Goal: Task Accomplishment & Management: Manage account settings

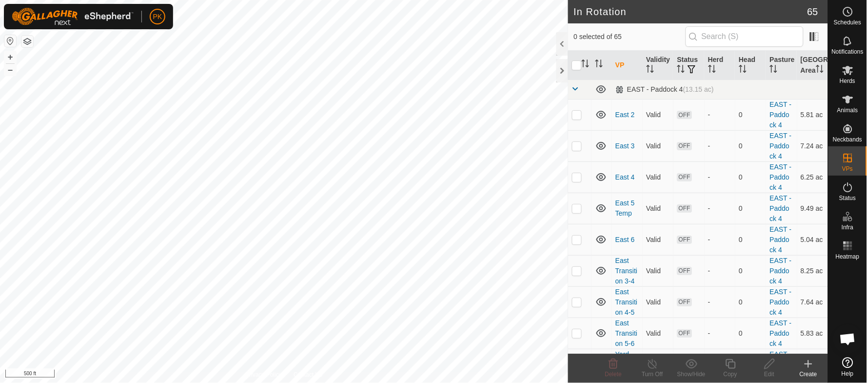
click at [856, 0] on div "Schedules" at bounding box center [847, 14] width 39 height 29
checkbox input "false"
checkbox input "true"
click at [848, 9] on icon at bounding box center [848, 12] width 12 height 12
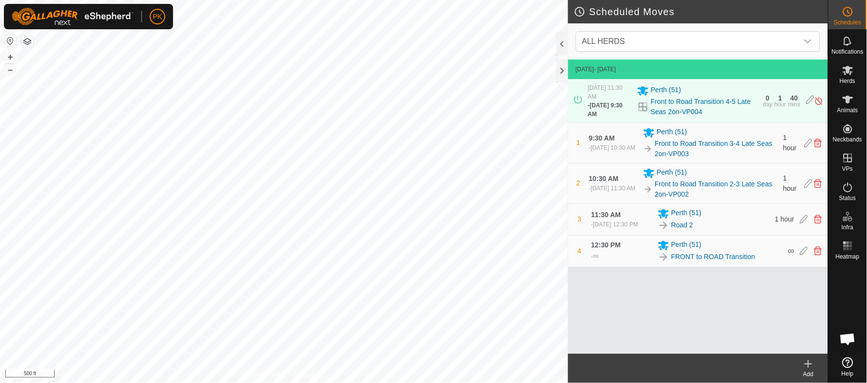
click at [811, 360] on icon at bounding box center [809, 364] width 12 height 12
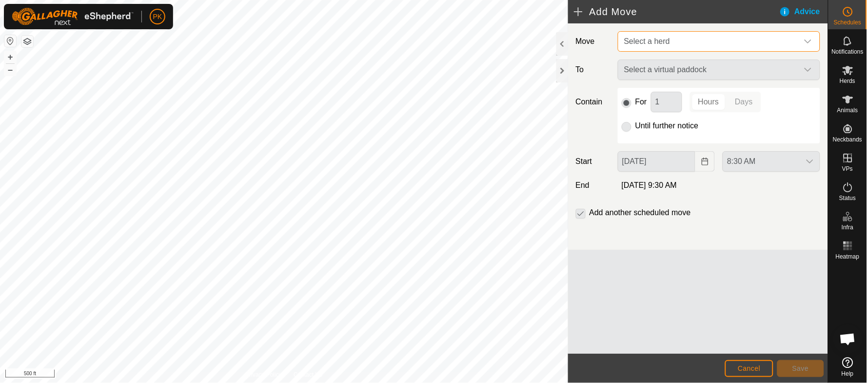
click at [655, 43] on span "Select a herd" at bounding box center [647, 41] width 46 height 8
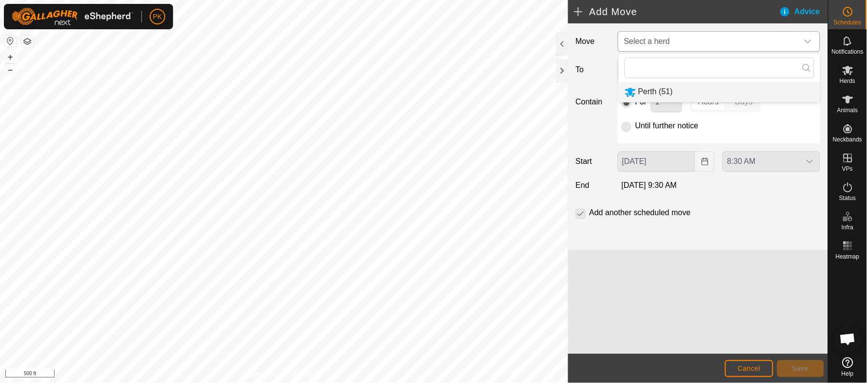
click at [656, 96] on li "Perth (51)" at bounding box center [719, 92] width 201 height 20
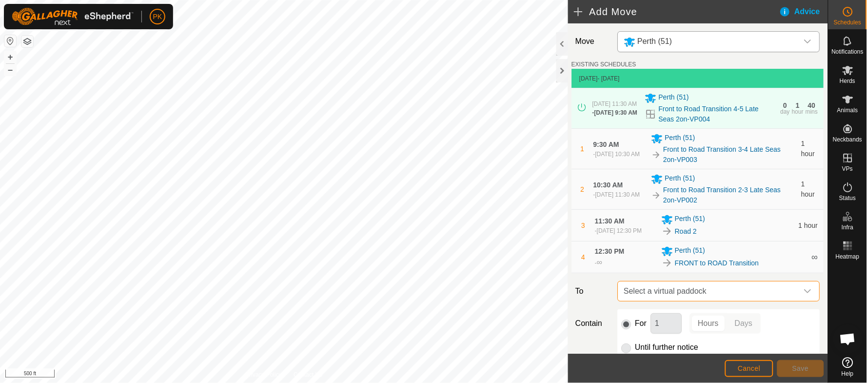
click at [665, 296] on span "Select a virtual paddock" at bounding box center [709, 291] width 178 height 20
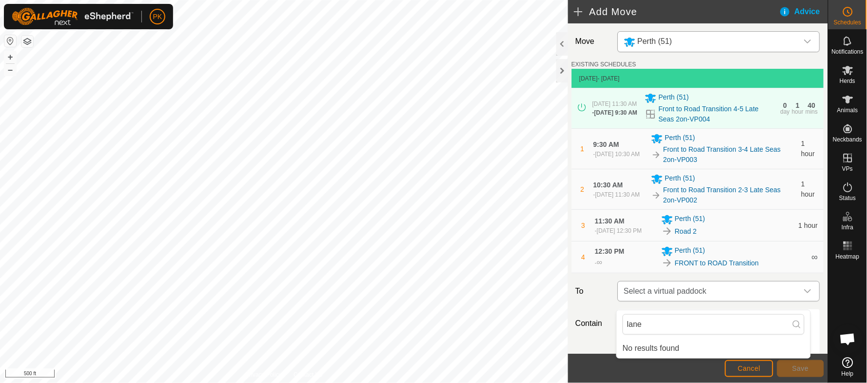
type input "lane"
click at [725, 294] on span "Select a virtual paddock" at bounding box center [709, 291] width 178 height 20
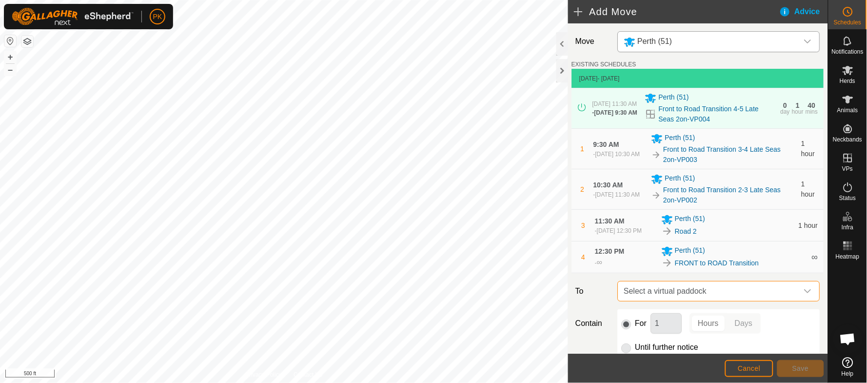
click at [725, 294] on span "Select a virtual paddock" at bounding box center [709, 291] width 178 height 20
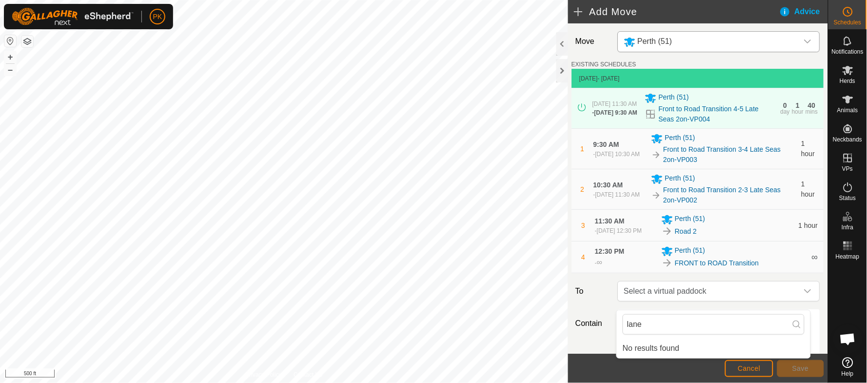
click at [794, 283] on div "Move [GEOGRAPHIC_DATA] (51) EXISTING SCHEDULES [DATE] - [DATE] [DATE] 11:30 AM …" at bounding box center [698, 247] width 260 height 448
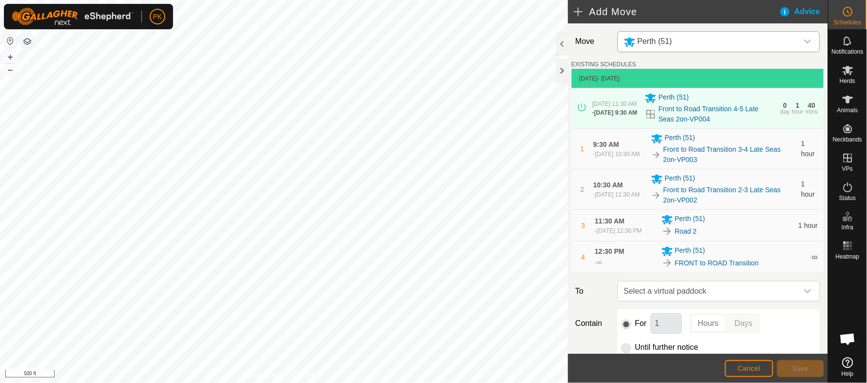
scroll to position [125, 0]
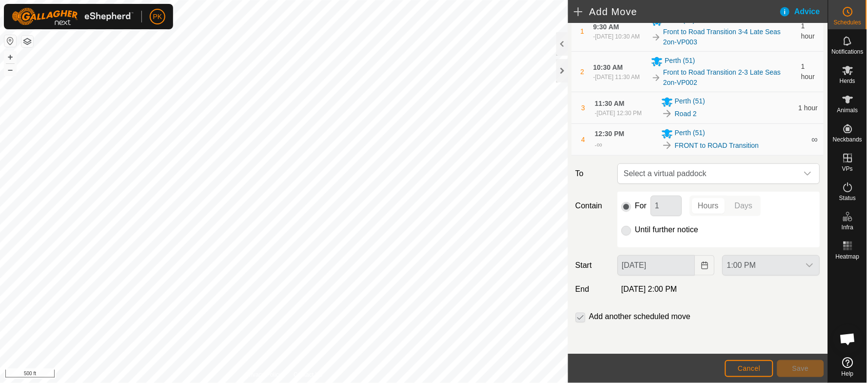
click at [626, 232] on p-radiobutton at bounding box center [627, 230] width 10 height 12
click at [688, 170] on span "Select a virtual paddock" at bounding box center [709, 174] width 178 height 20
drag, startPoint x: 649, startPoint y: 205, endPoint x: 616, endPoint y: 206, distance: 33.7
click at [616, 206] on div "lane No results found" at bounding box center [713, 209] width 195 height 49
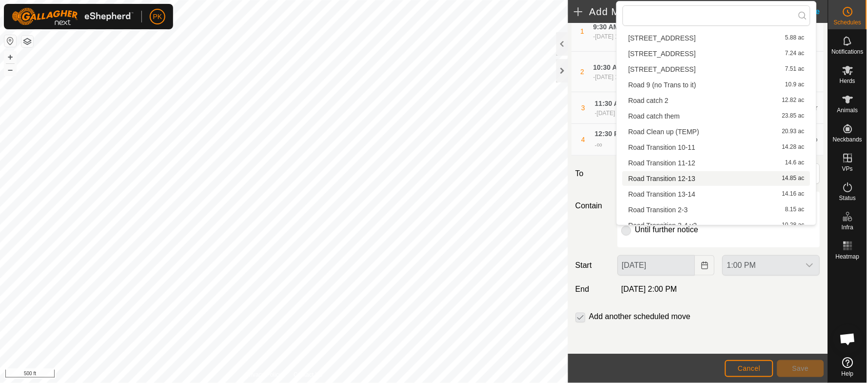
scroll to position [294, 0]
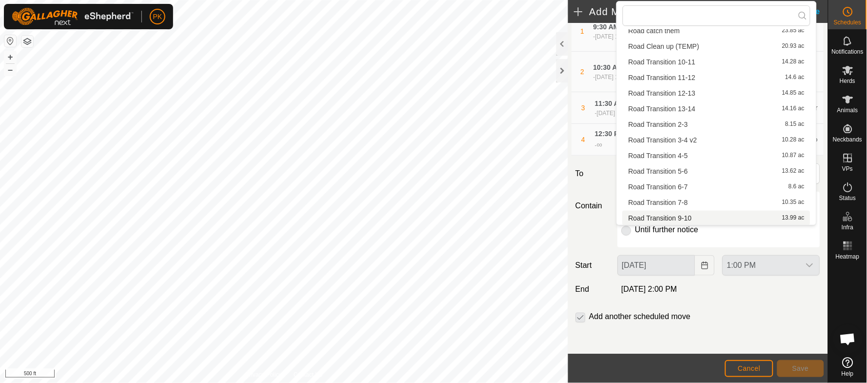
click at [595, 241] on div "Contain For 1 Hours Days Until further notice" at bounding box center [698, 220] width 252 height 56
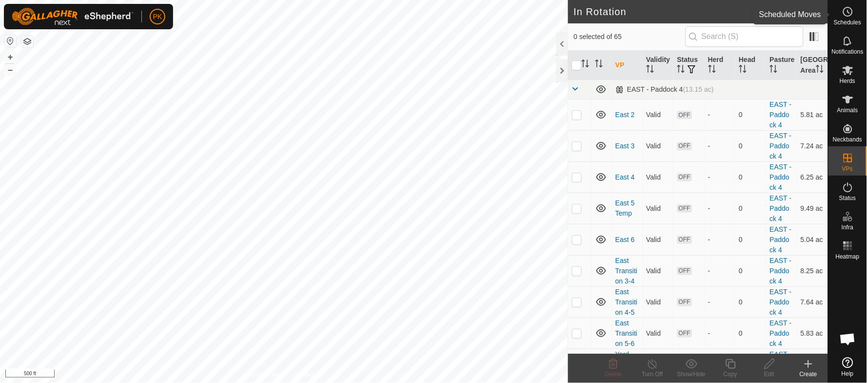
click at [852, 16] on icon at bounding box center [848, 12] width 12 height 12
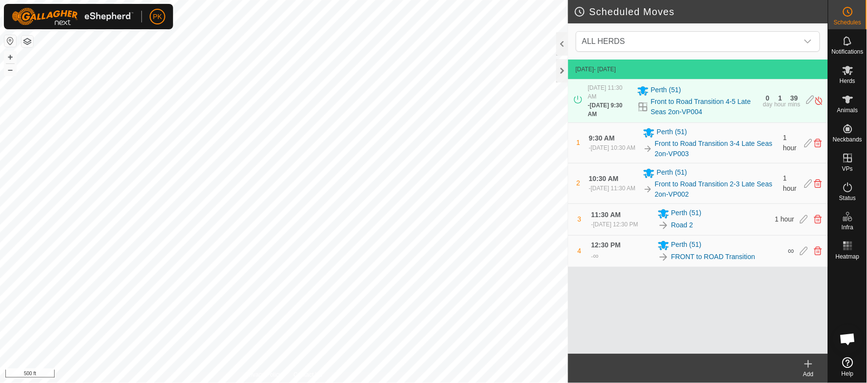
click at [812, 365] on icon at bounding box center [809, 364] width 12 height 12
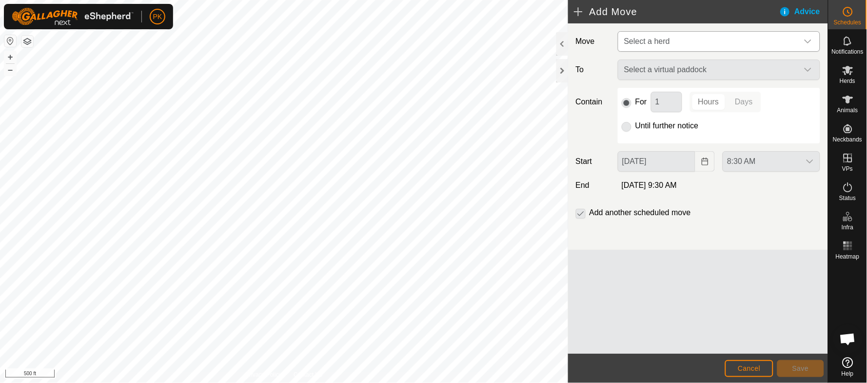
click at [662, 44] on span "Select a herd" at bounding box center [647, 41] width 46 height 8
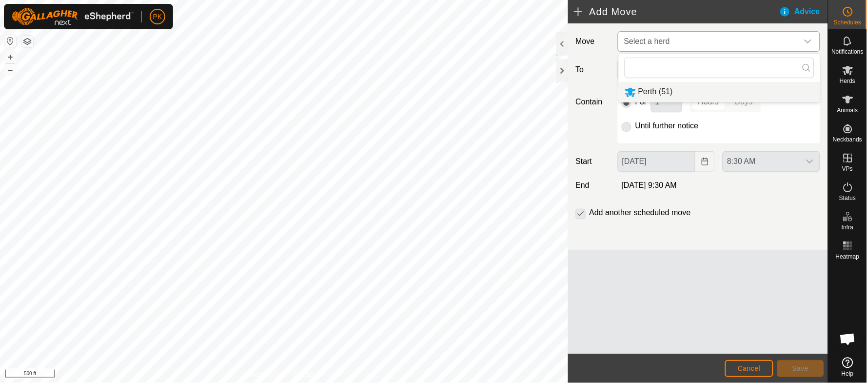
click at [654, 89] on li "Perth (51)" at bounding box center [719, 92] width 201 height 20
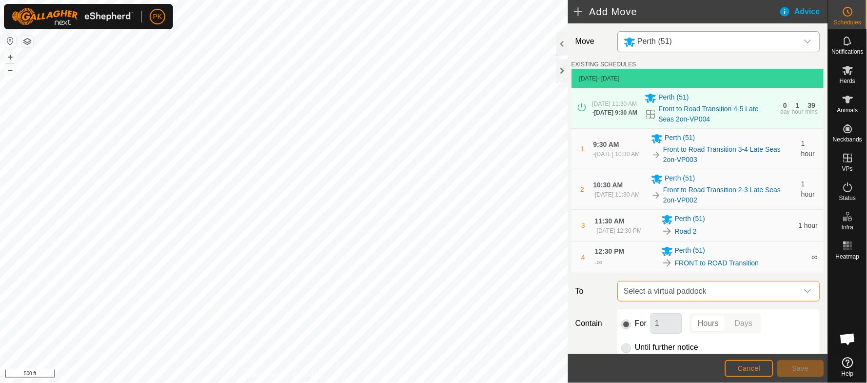
click at [666, 295] on span "Select a virtual paddock" at bounding box center [709, 291] width 178 height 20
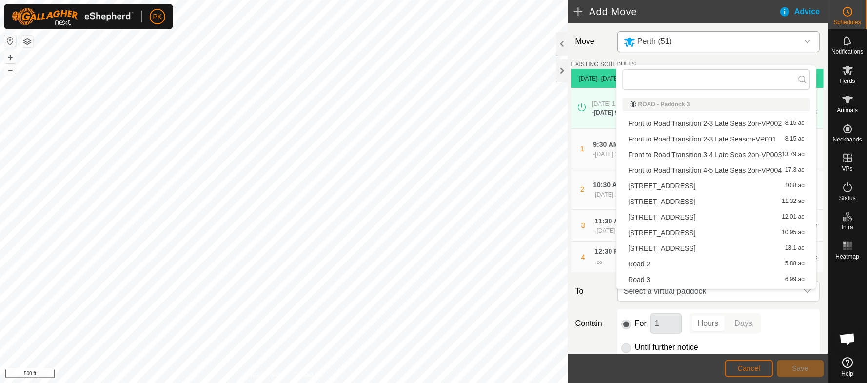
click at [748, 368] on span "Cancel" at bounding box center [749, 368] width 23 height 8
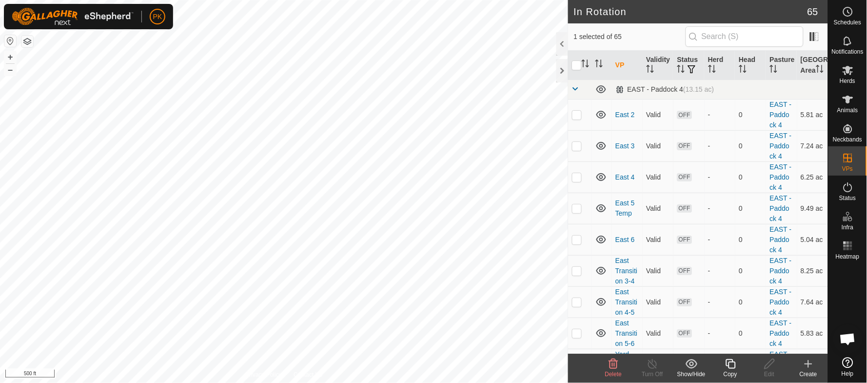
checkbox input "false"
checkbox input "true"
checkbox input "false"
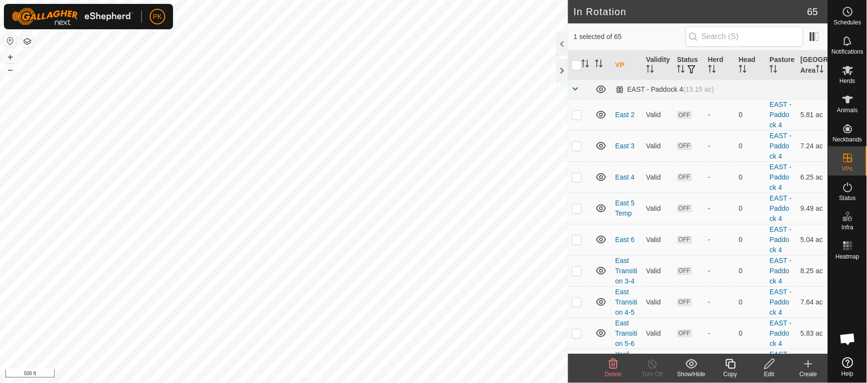
checkbox input "false"
checkbox input "true"
checkbox input "false"
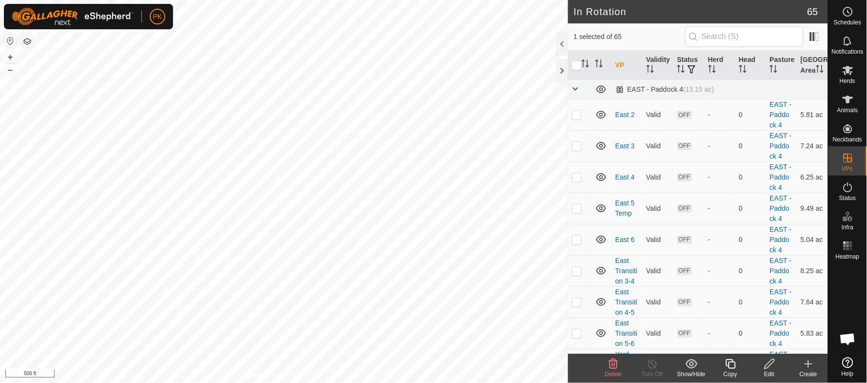
checkbox input "false"
checkbox input "true"
checkbox input "false"
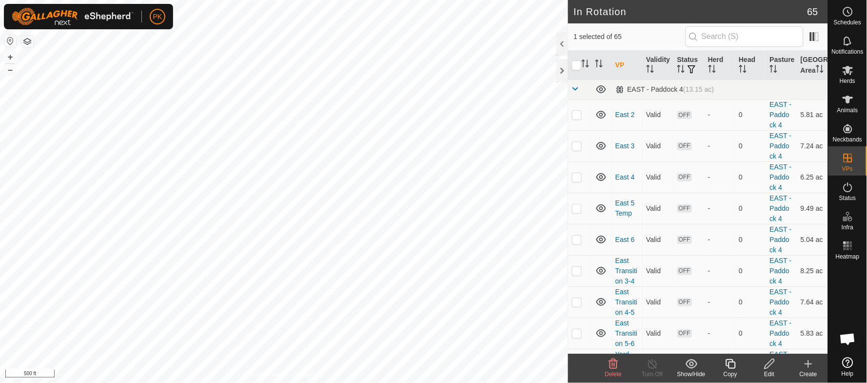
checkbox input "true"
checkbox input "false"
checkbox input "true"
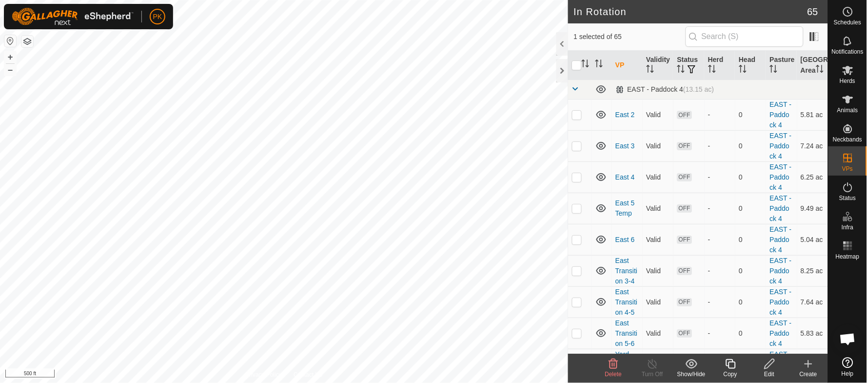
checkbox input "true"
checkbox input "false"
checkbox input "true"
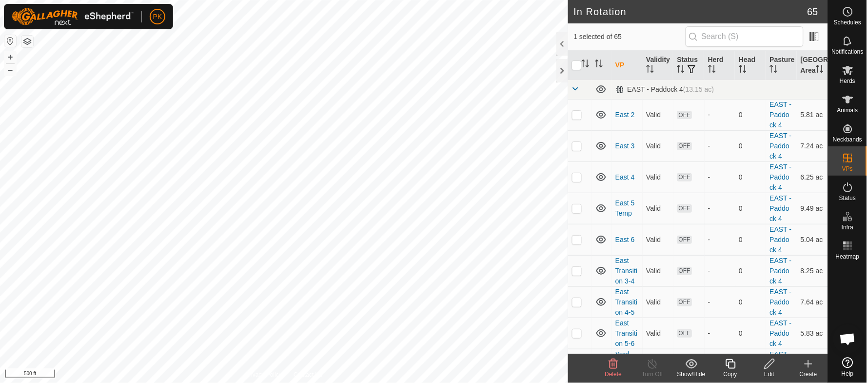
checkbox input "true"
checkbox input "false"
checkbox input "true"
checkbox input "false"
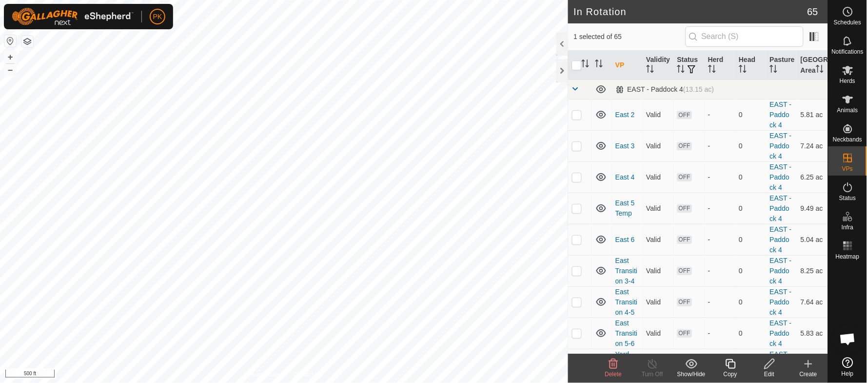
checkbox input "true"
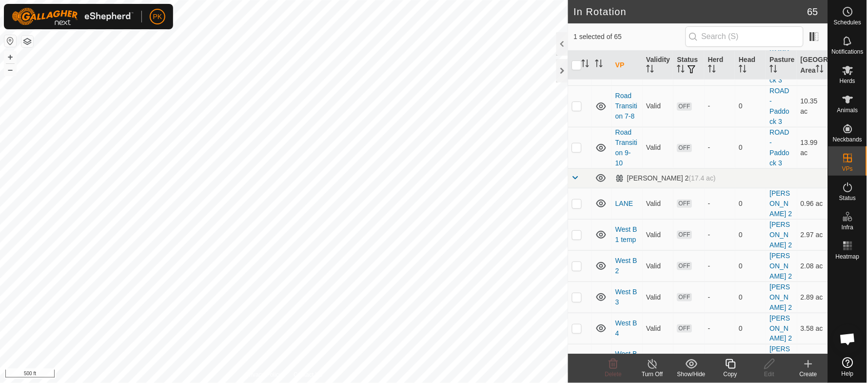
scroll to position [2148, 0]
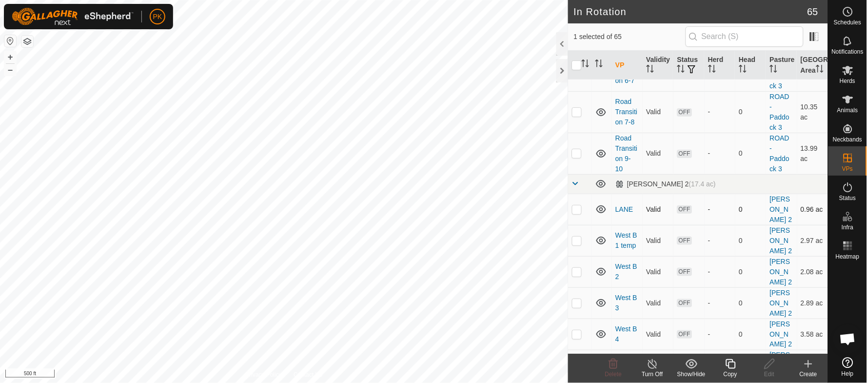
click at [576, 213] on p-checkbox at bounding box center [577, 209] width 10 height 8
checkbox input "true"
checkbox input "false"
checkbox input "true"
click at [578, 213] on p-checkbox at bounding box center [577, 209] width 10 height 8
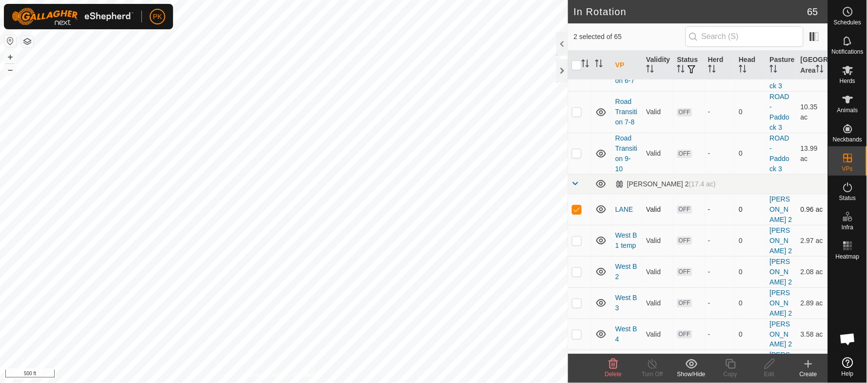
click at [578, 213] on p-checkbox at bounding box center [577, 209] width 10 height 8
checkbox input "false"
checkbox input "true"
checkbox input "false"
click at [12, 66] on button "–" at bounding box center [10, 70] width 12 height 12
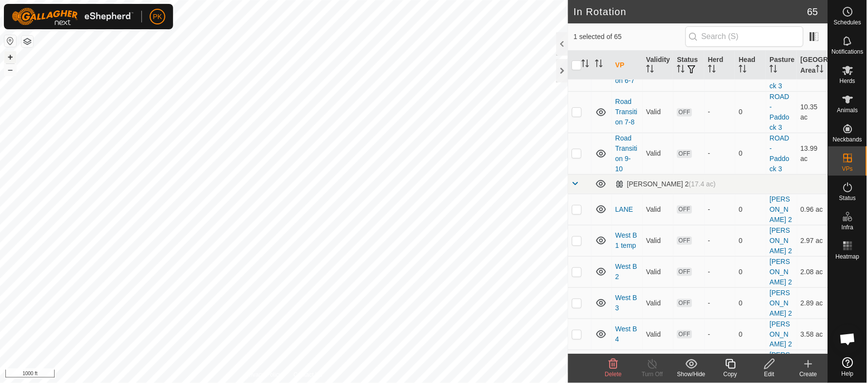
click at [11, 56] on button "+" at bounding box center [10, 57] width 12 height 12
click at [577, 225] on td at bounding box center [579, 209] width 23 height 31
checkbox input "true"
click at [856, 13] on es-schedule-vp-svg-icon at bounding box center [848, 12] width 18 height 16
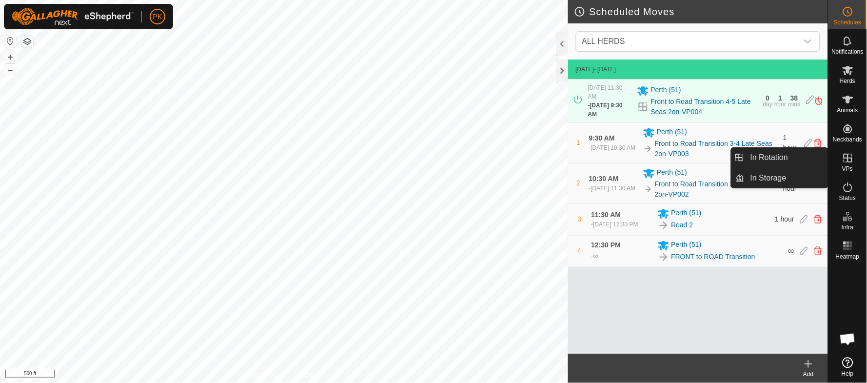
click at [847, 160] on icon at bounding box center [848, 158] width 12 height 12
click at [763, 157] on link "In Rotation" at bounding box center [785, 158] width 83 height 20
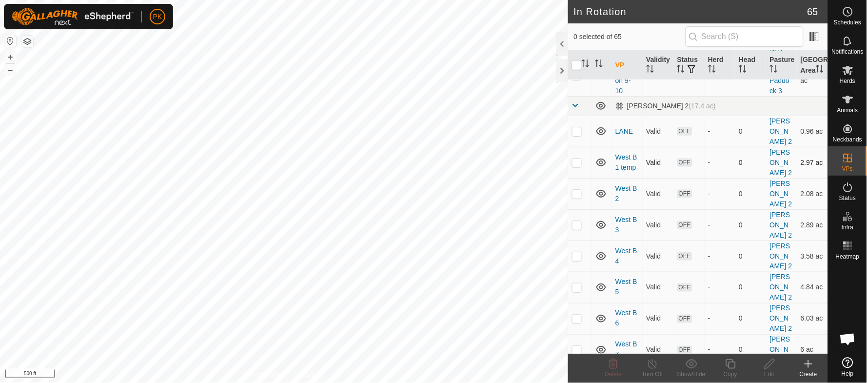
scroll to position [2227, 0]
click at [573, 134] on p-checkbox at bounding box center [577, 130] width 10 height 8
checkbox input "true"
click at [731, 364] on icon at bounding box center [731, 364] width 12 height 12
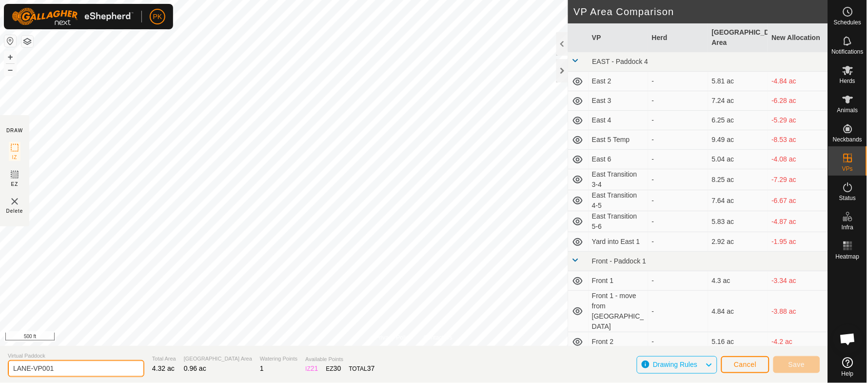
click at [13, 366] on input "LANE-VP001" at bounding box center [76, 368] width 137 height 17
type input "Road to LANE"
click at [6, 56] on button "+" at bounding box center [10, 57] width 12 height 12
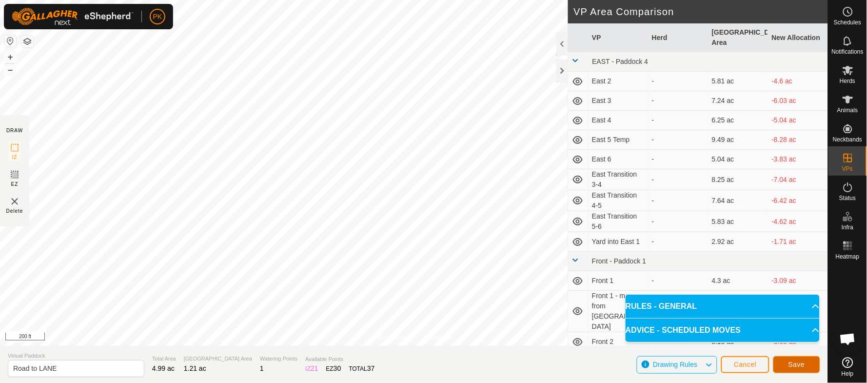
click at [799, 369] on button "Save" at bounding box center [796, 364] width 47 height 17
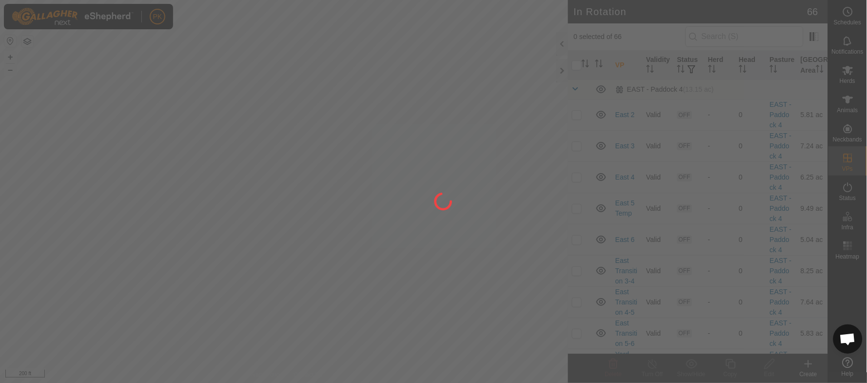
drag, startPoint x: 836, startPoint y: 21, endPoint x: 864, endPoint y: 28, distance: 29.2
click at [864, 28] on div at bounding box center [433, 191] width 867 height 383
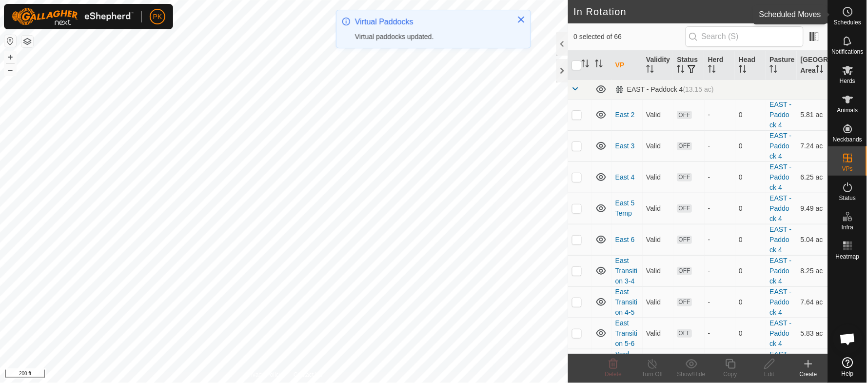
click at [852, 13] on icon at bounding box center [848, 12] width 12 height 12
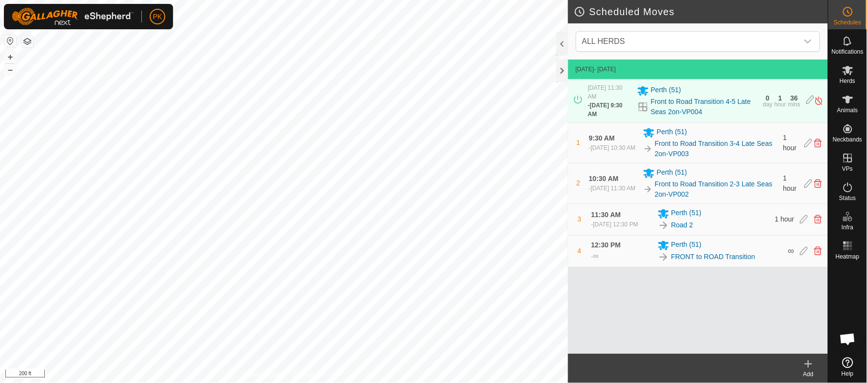
click at [806, 366] on icon at bounding box center [809, 364] width 12 height 12
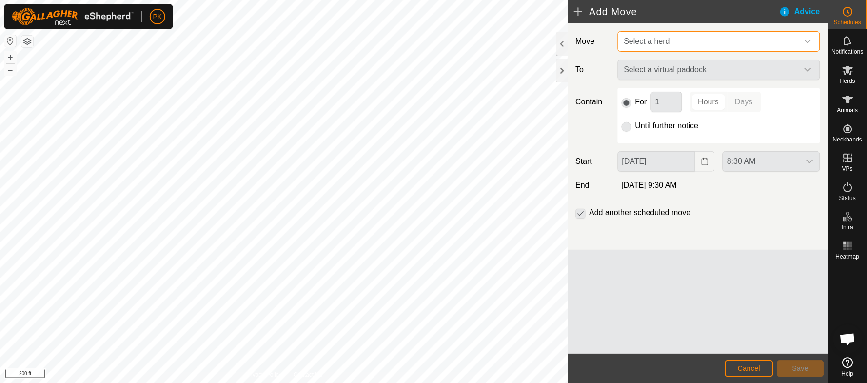
click at [716, 41] on span "Select a herd" at bounding box center [709, 42] width 178 height 20
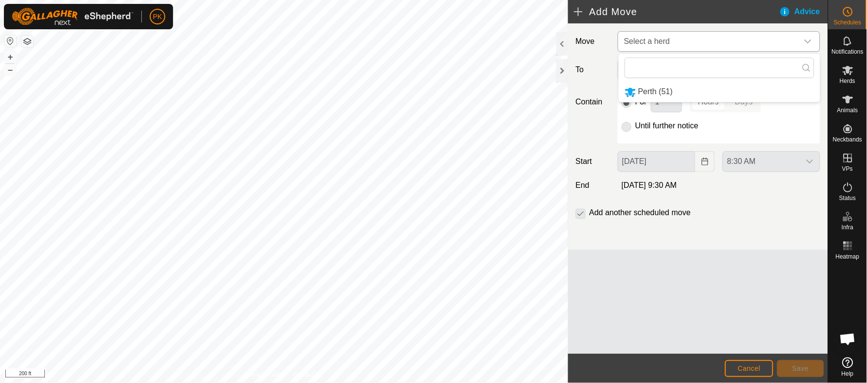
click at [678, 92] on li "Perth (51)" at bounding box center [719, 92] width 201 height 20
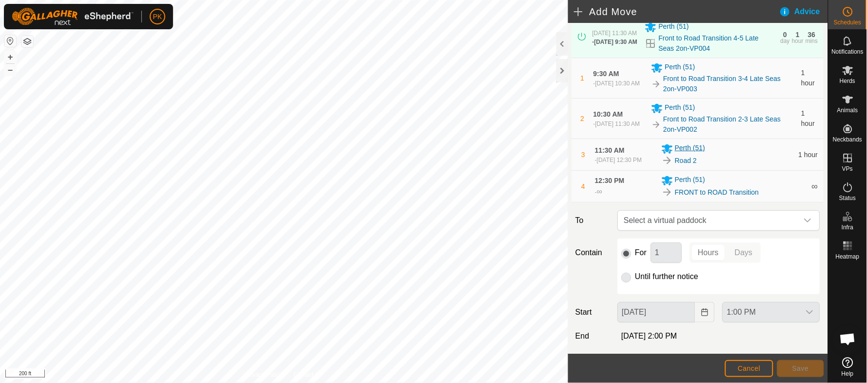
scroll to position [90, 0]
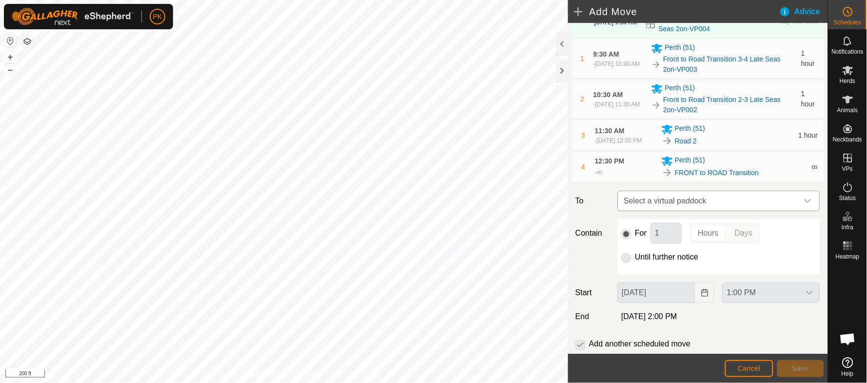
click at [721, 207] on span "Select a virtual paddock" at bounding box center [709, 201] width 178 height 20
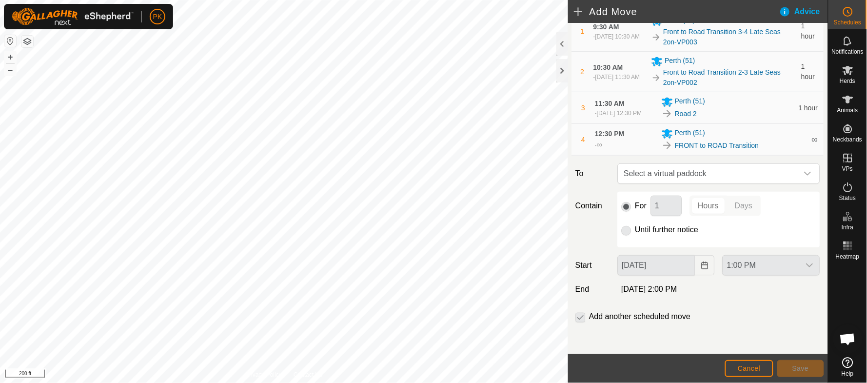
scroll to position [117, 0]
click at [705, 180] on span "Select a virtual paddock" at bounding box center [709, 174] width 178 height 20
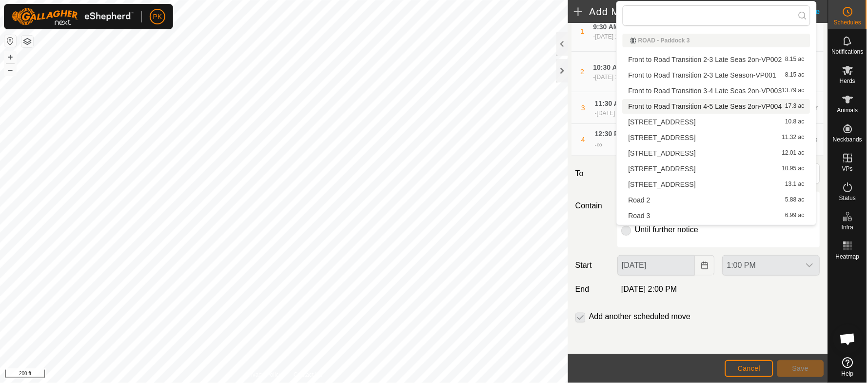
click at [609, 183] on label "To" at bounding box center [593, 173] width 42 height 20
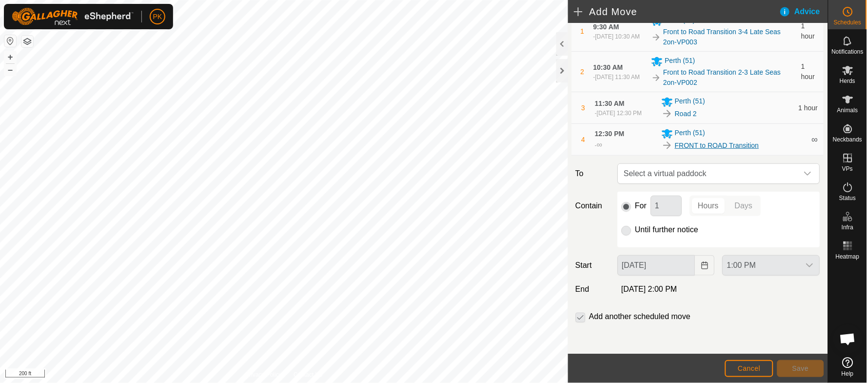
click at [695, 150] on link "FRONT to ROAD Transition" at bounding box center [717, 145] width 84 height 10
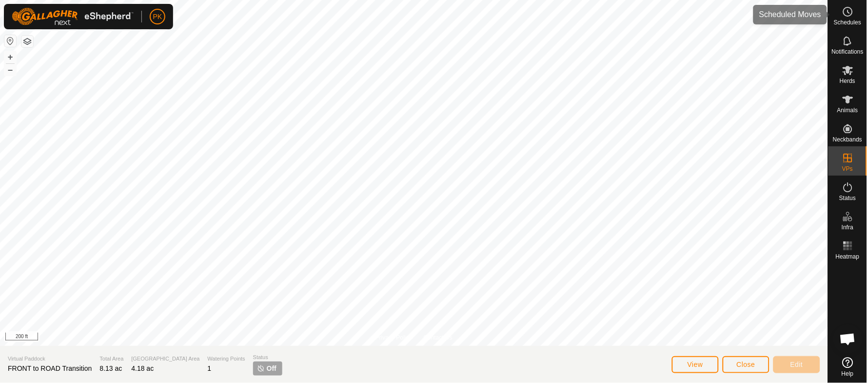
click at [858, 22] on span "Schedules" at bounding box center [847, 23] width 27 height 6
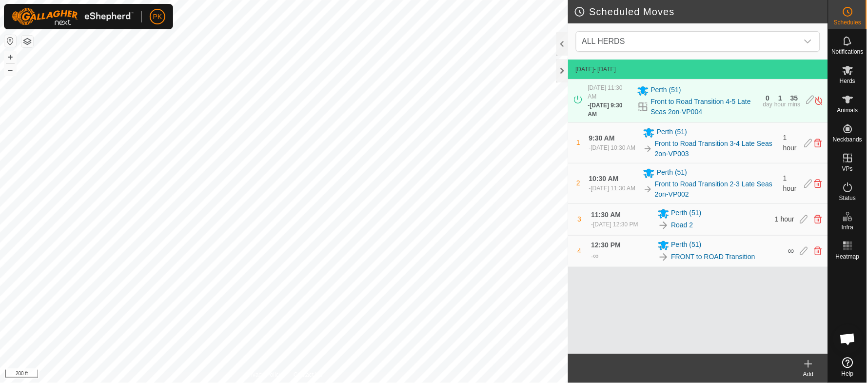
click at [813, 370] on div "Add" at bounding box center [808, 374] width 39 height 9
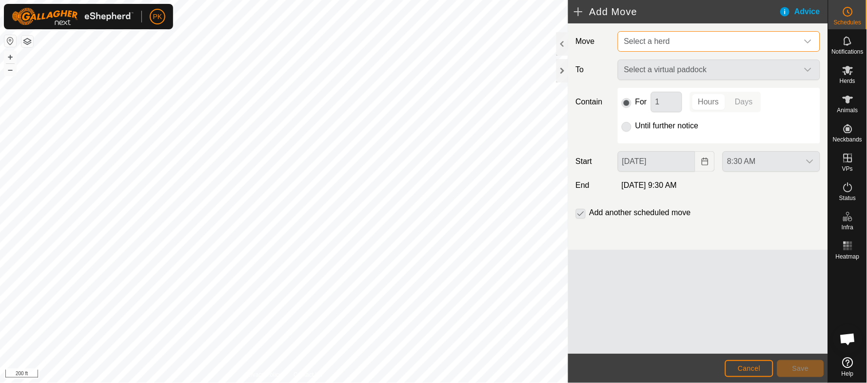
click at [684, 48] on span "Select a herd" at bounding box center [709, 42] width 178 height 20
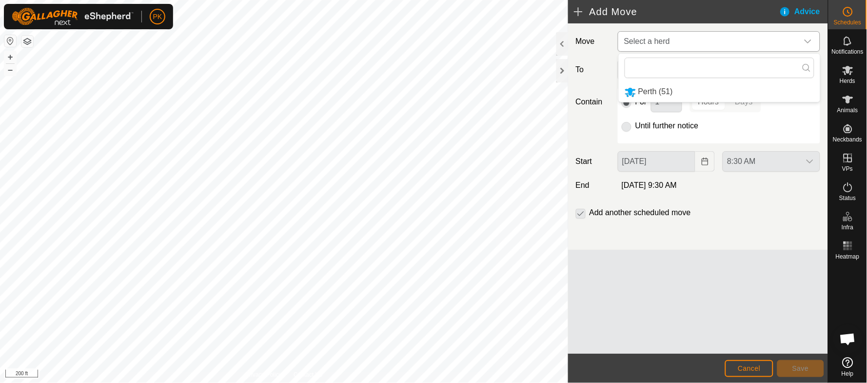
click at [652, 98] on li "Perth (51)" at bounding box center [719, 92] width 201 height 20
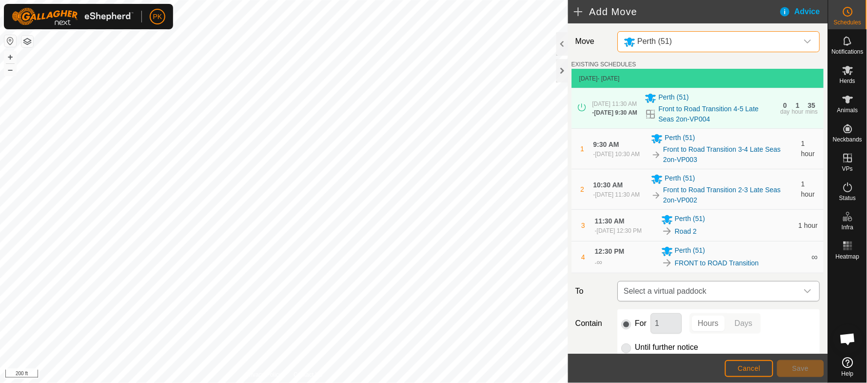
click at [711, 295] on span "Select a virtual paddock" at bounding box center [709, 291] width 178 height 20
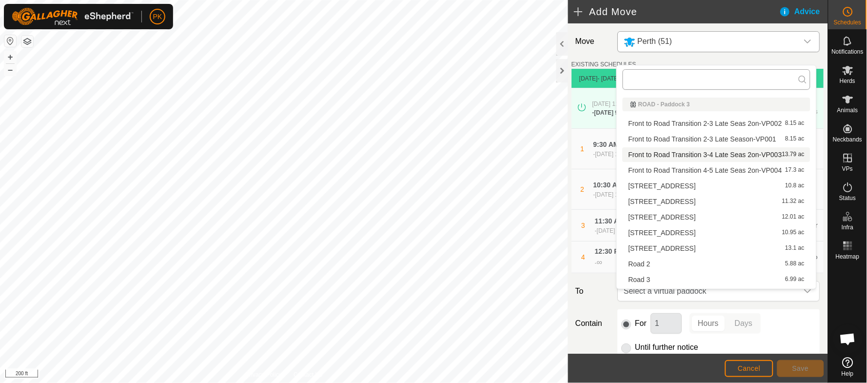
click at [654, 82] on input "text" at bounding box center [717, 79] width 188 height 20
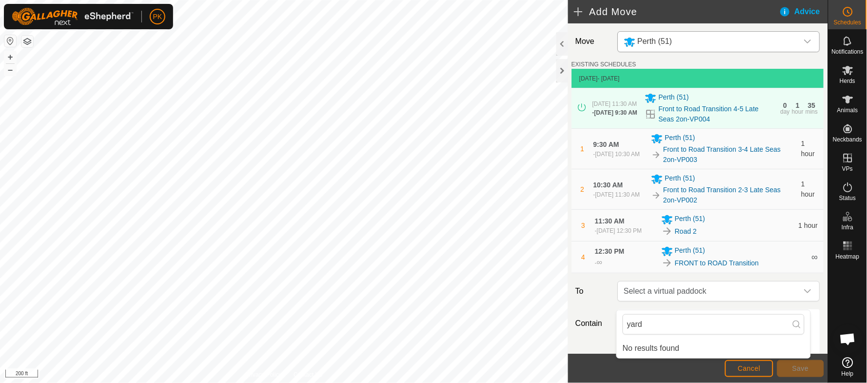
type input "yard"
click at [604, 312] on div "Move [GEOGRAPHIC_DATA] (51) EXISTING SCHEDULES [DATE] - [DATE] [DATE] 11:30 AM …" at bounding box center [698, 247] width 260 height 448
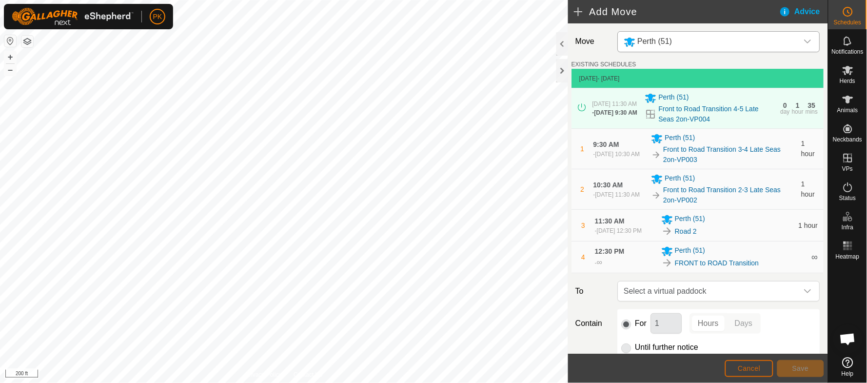
click at [745, 368] on span "Cancel" at bounding box center [749, 368] width 23 height 8
